Goal: Task Accomplishment & Management: Use online tool/utility

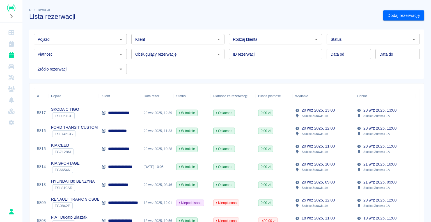
scroll to position [84, 0]
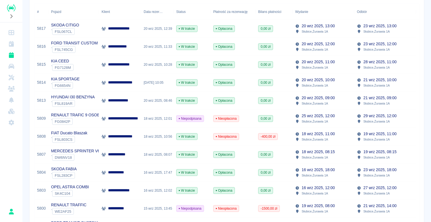
click at [122, 80] on p "**********" at bounding box center [125, 82] width 34 height 6
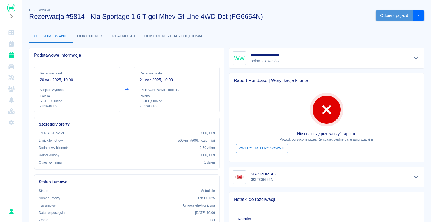
click at [383, 13] on button "Odbierz pojazd" at bounding box center [394, 15] width 37 height 10
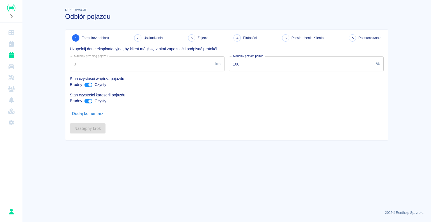
type input "137876"
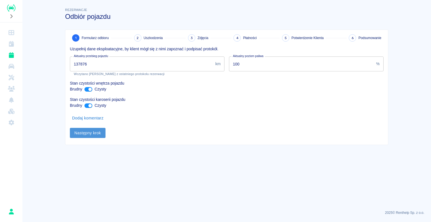
click at [103, 129] on button "Następny krok" at bounding box center [88, 133] width 36 height 10
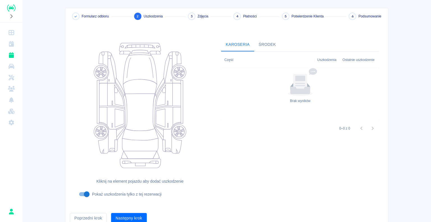
scroll to position [46, 0]
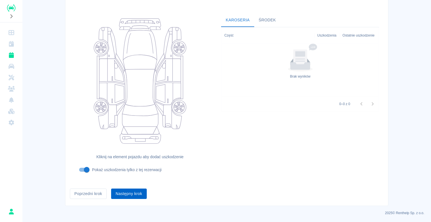
click at [132, 192] on button "Następny krok" at bounding box center [129, 193] width 36 height 10
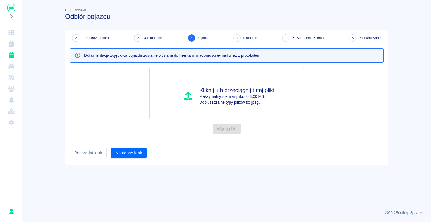
scroll to position [0, 0]
click at [122, 151] on button "Następny krok" at bounding box center [129, 153] width 36 height 10
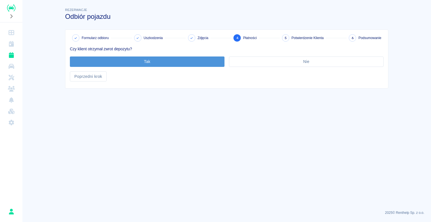
click at [147, 62] on button "Tak" at bounding box center [147, 61] width 155 height 10
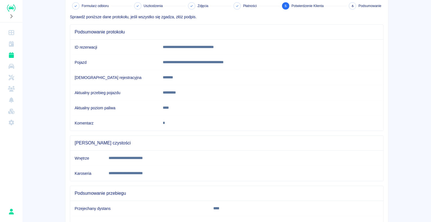
scroll to position [78, 0]
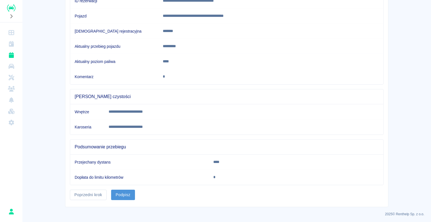
click at [122, 191] on button "Podpisz" at bounding box center [123, 194] width 24 height 10
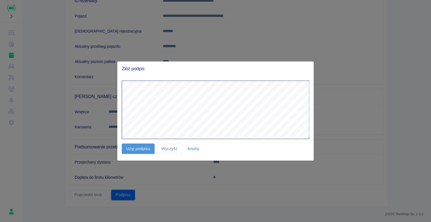
click at [134, 150] on button "Użyj podpisu" at bounding box center [138, 148] width 33 height 10
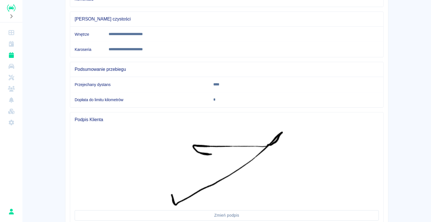
scroll to position [198, 0]
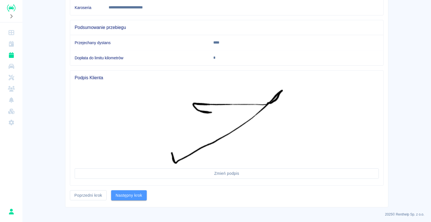
click at [135, 190] on button "Następny krok" at bounding box center [129, 195] width 36 height 10
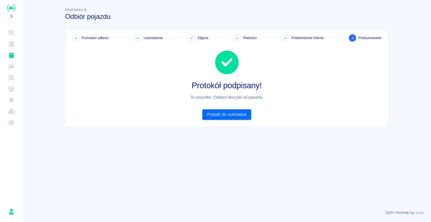
scroll to position [0, 0]
click at [224, 114] on link "Przejdź do rezerwacji" at bounding box center [226, 114] width 49 height 10
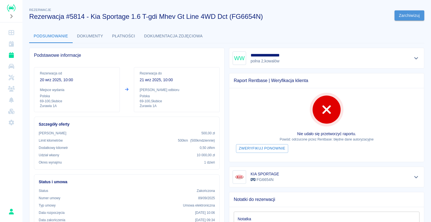
click at [405, 15] on button "Zarchiwizuj" at bounding box center [410, 15] width 30 height 10
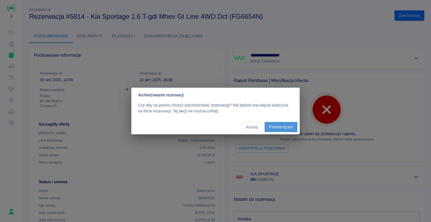
click at [281, 127] on button "Potwierdzam" at bounding box center [281, 127] width 33 height 10
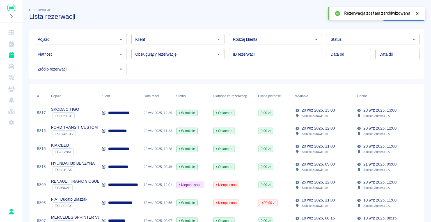
click at [416, 13] on icon at bounding box center [417, 14] width 5 height 4
